Goal: Navigation & Orientation: Find specific page/section

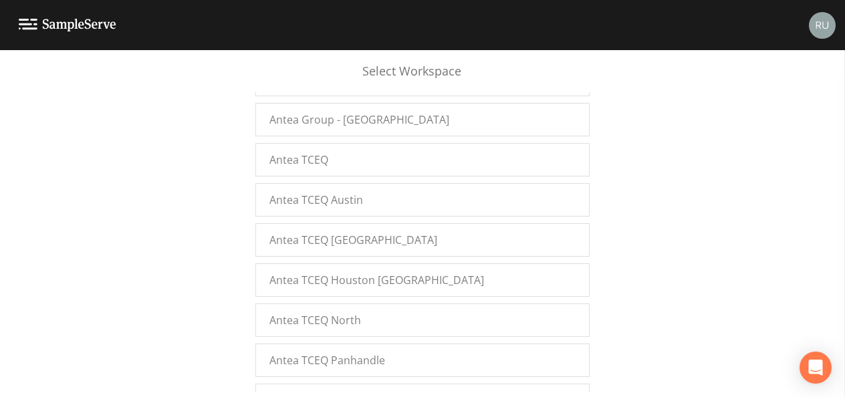
scroll to position [1671, 0]
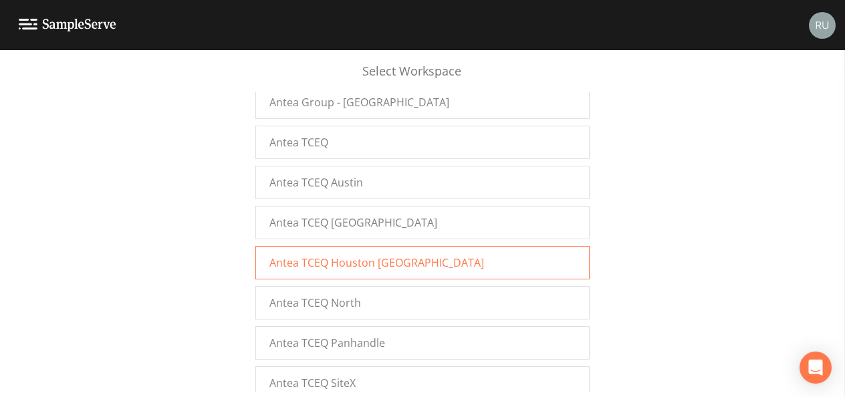
click at [316, 255] on span "Antea TCEQ Houston [GEOGRAPHIC_DATA]" at bounding box center [376, 263] width 215 height 16
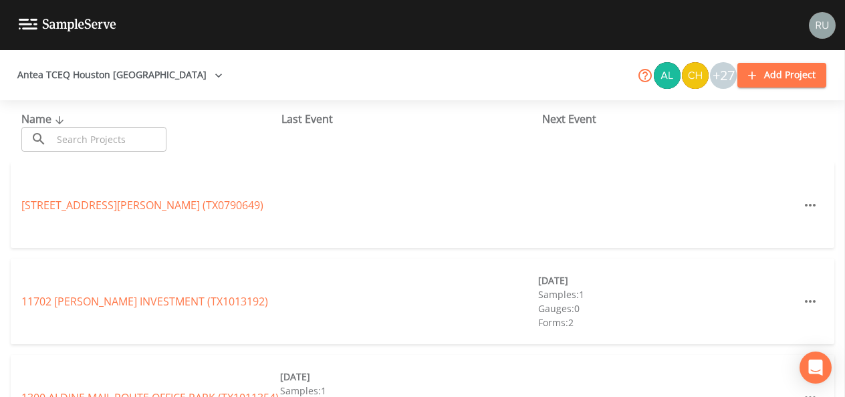
click at [645, 80] on icon at bounding box center [645, 76] width 16 height 16
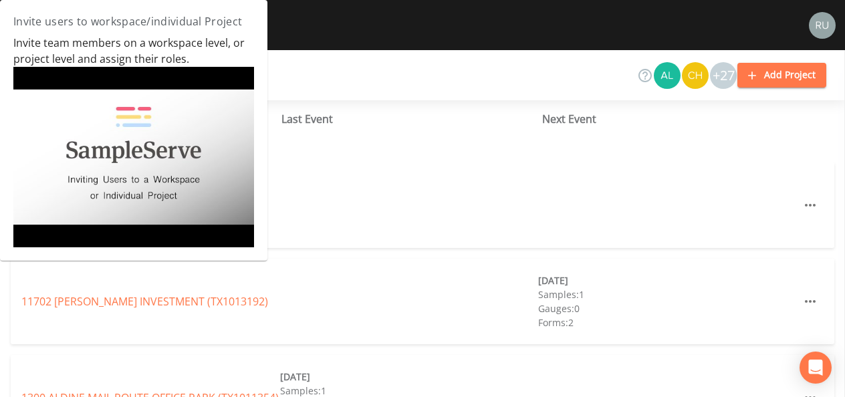
click at [431, 85] on div "Antea TCEQ Houston San Antonio +27 Add Project" at bounding box center [422, 75] width 845 height 50
